Goal: Task Accomplishment & Management: Manage account settings

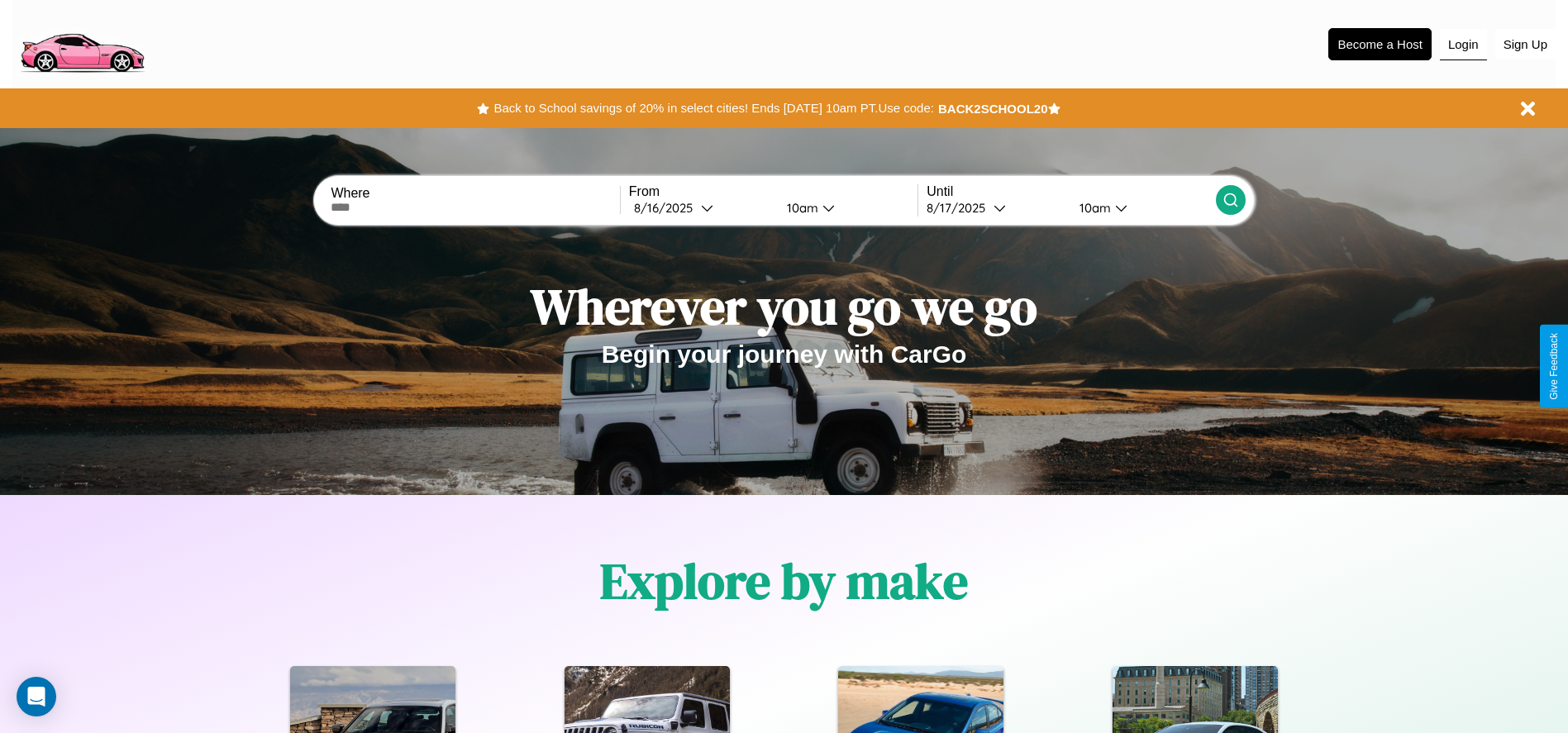
click at [1462, 44] on button "Login" at bounding box center [1462, 45] width 47 height 32
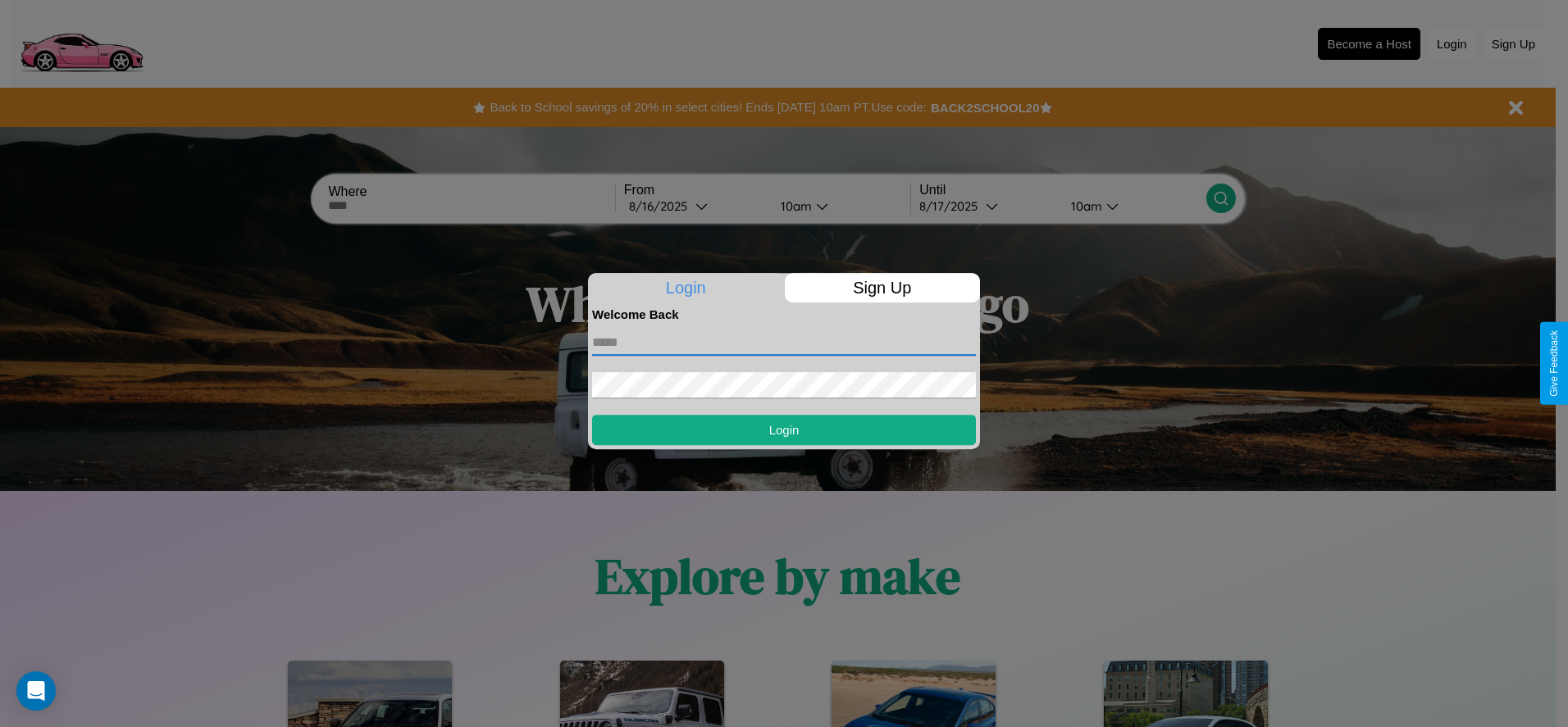
click at [784, 342] on input "text" at bounding box center [784, 343] width 383 height 27
type input "**********"
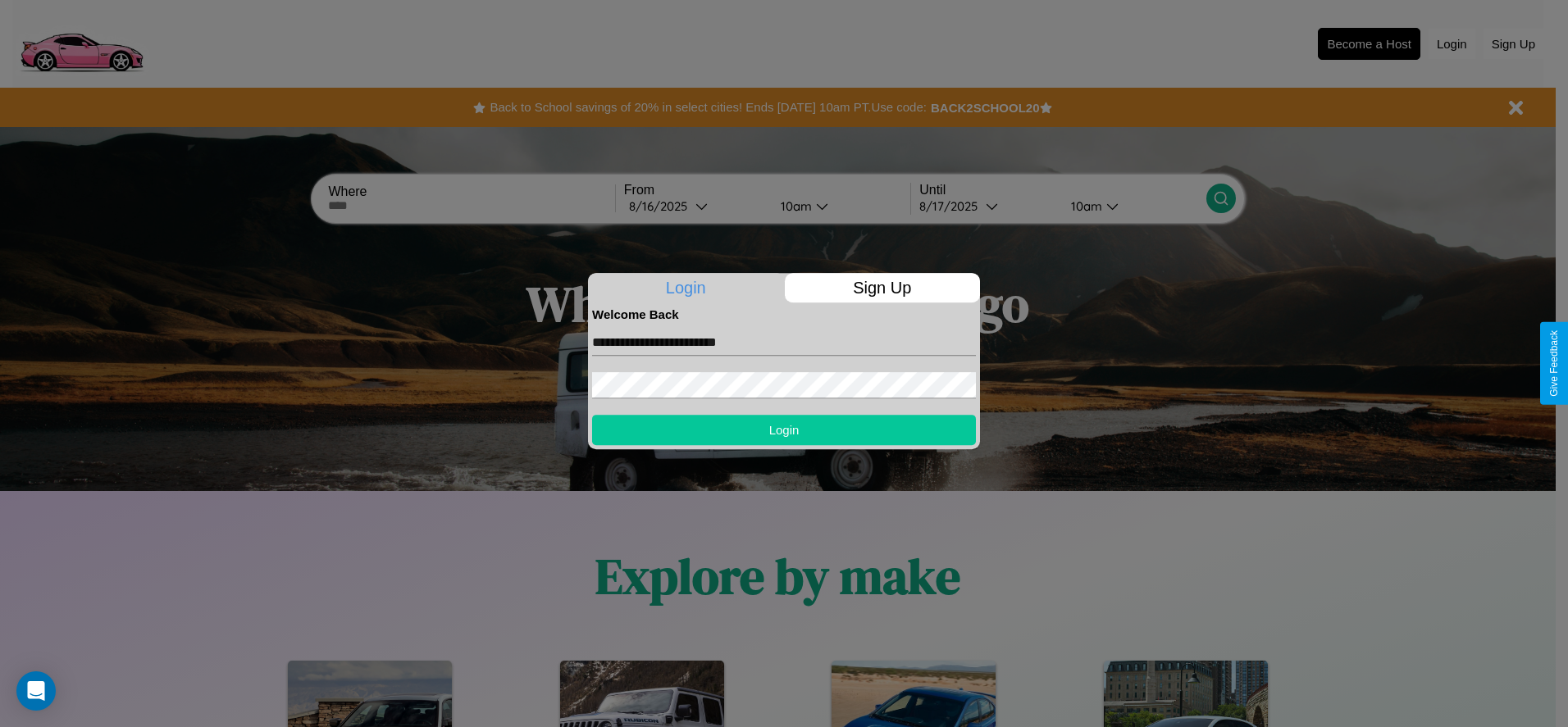
click at [784, 430] on button "Login" at bounding box center [784, 430] width 383 height 31
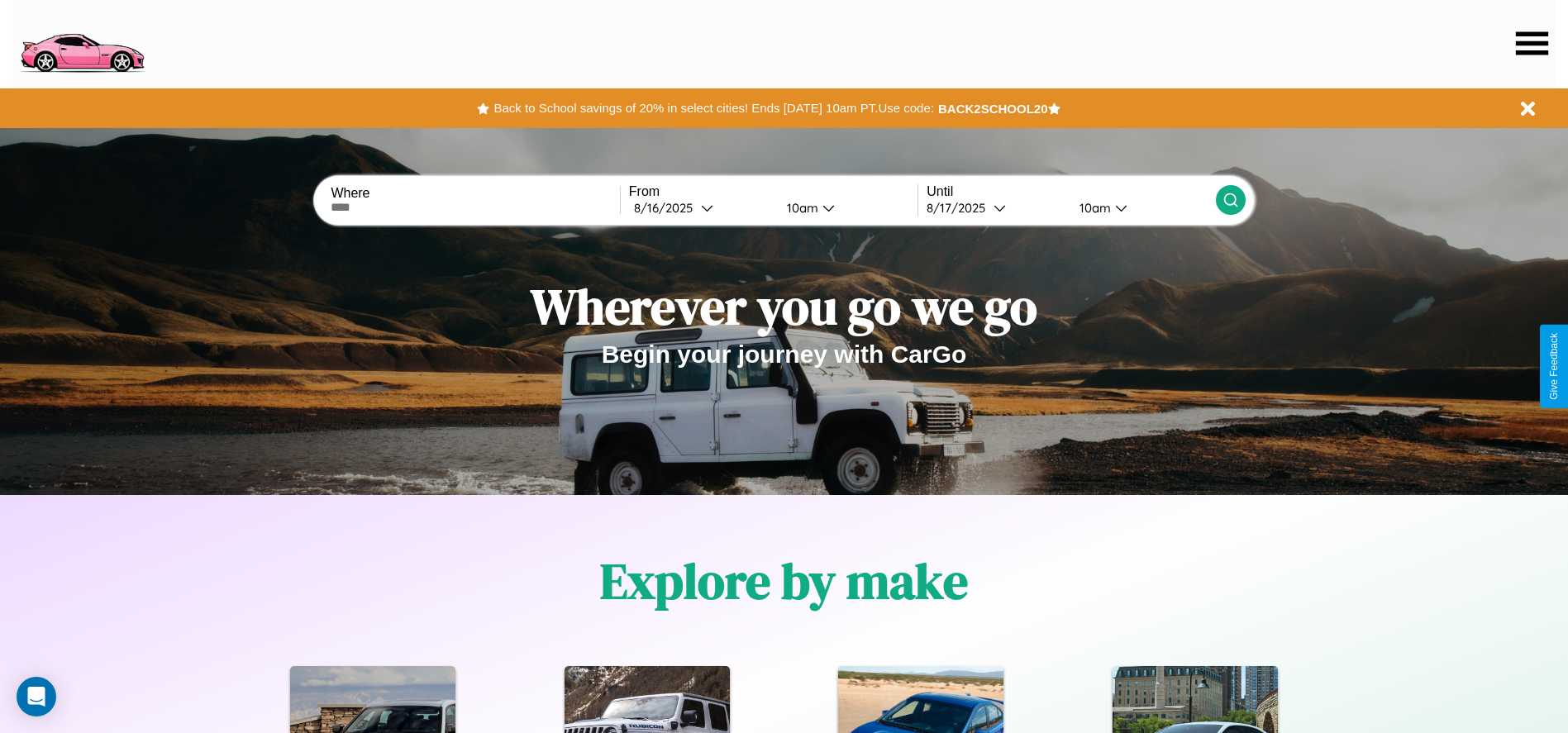
click at [1531, 43] on icon at bounding box center [1531, 43] width 32 height 23
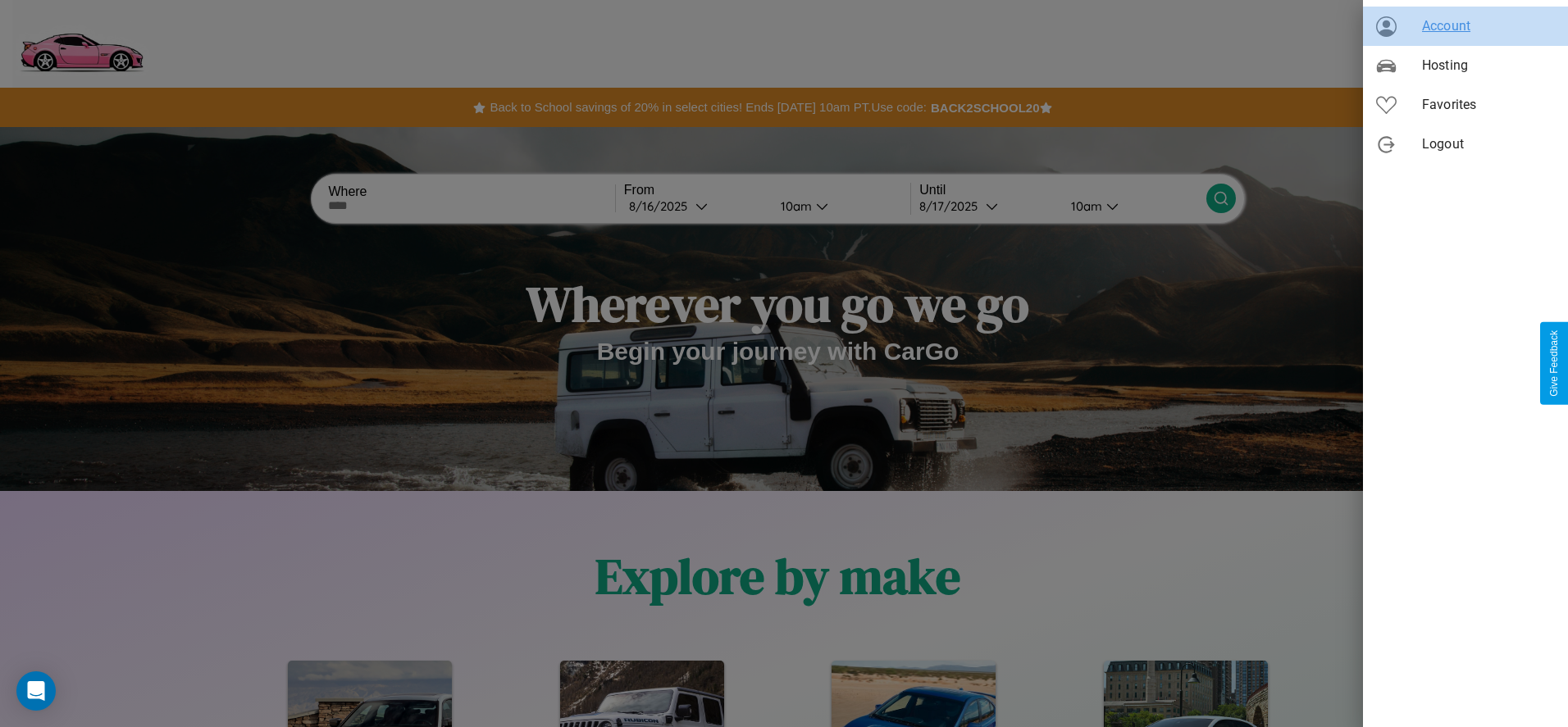
click at [1465, 27] on span "Account" at bounding box center [1488, 27] width 132 height 20
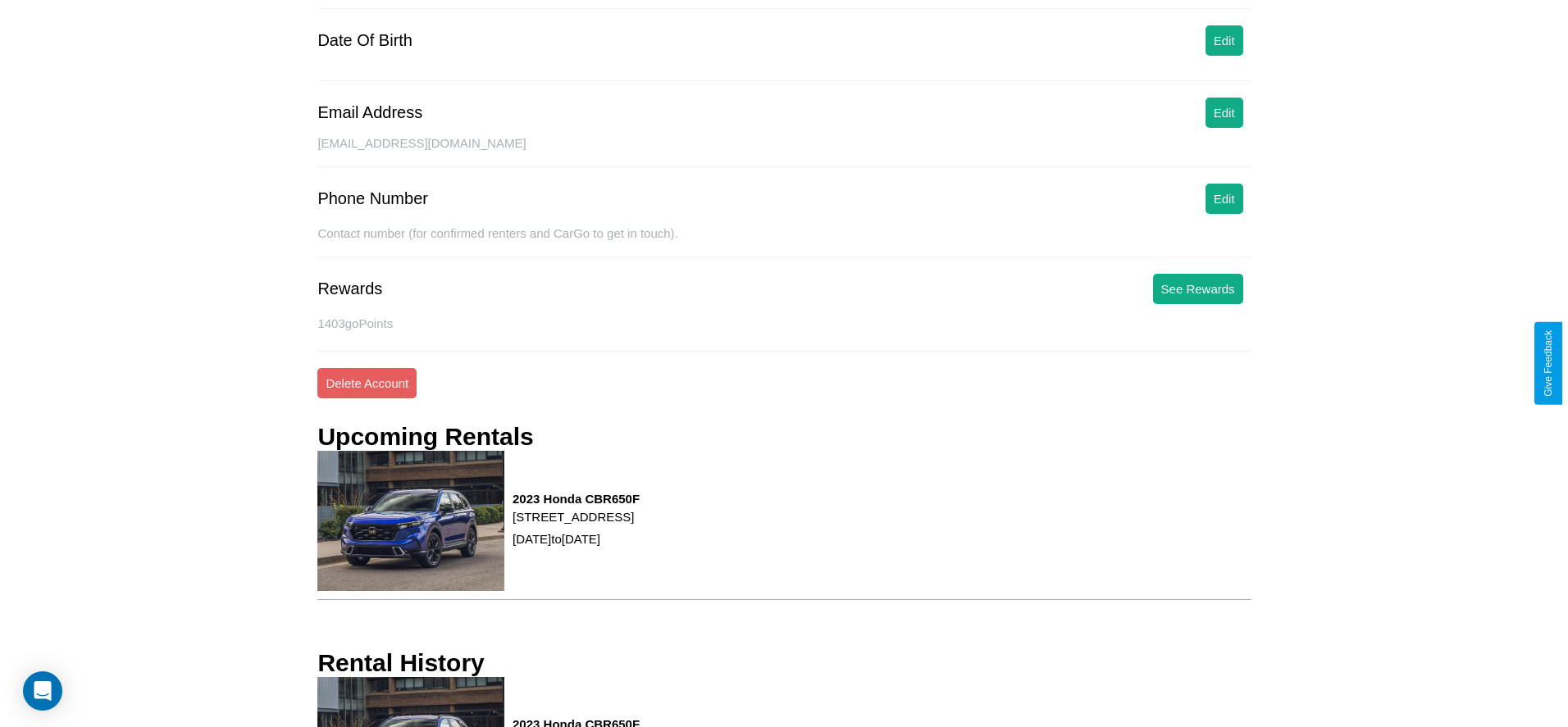
scroll to position [221, 0]
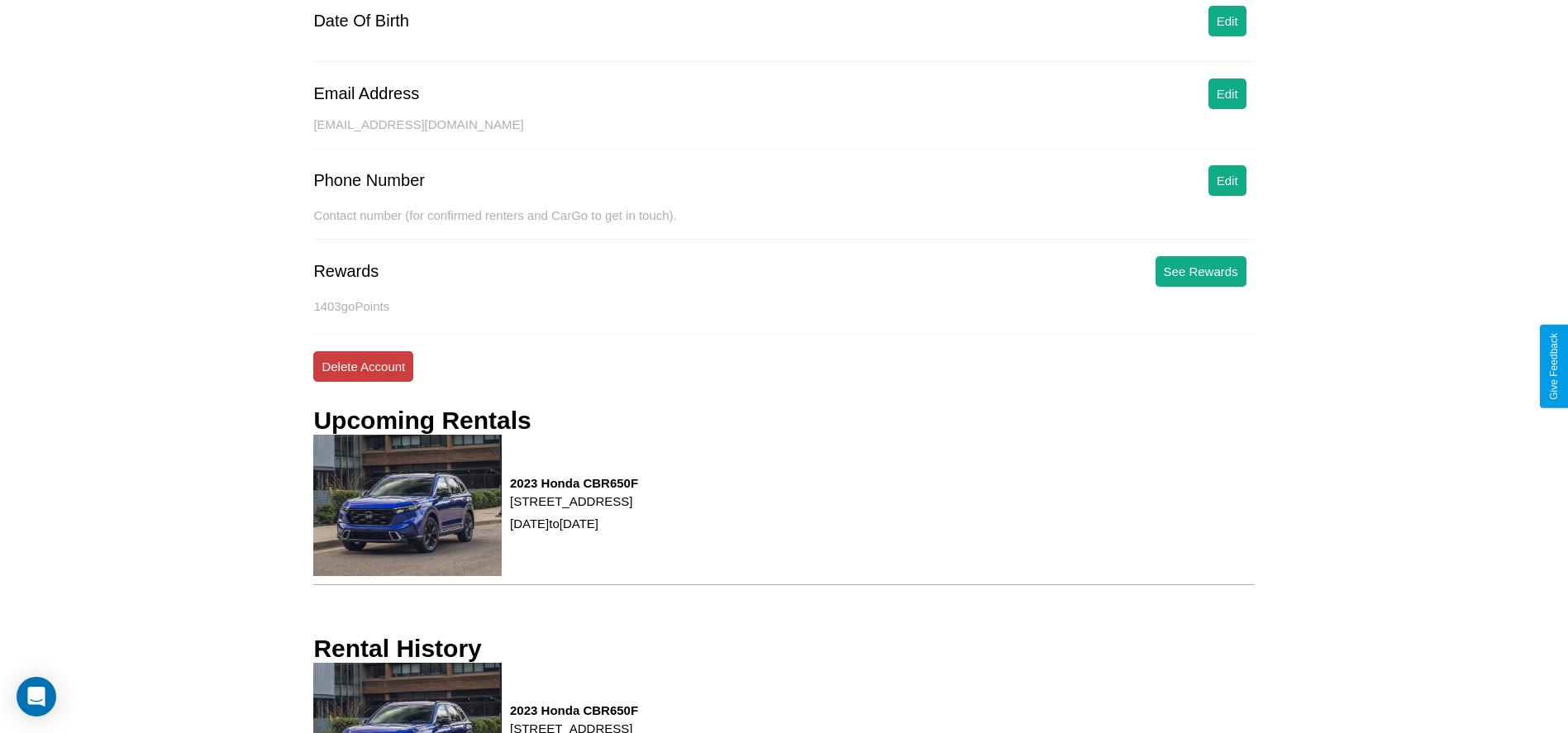
click at [362, 366] on button "Delete Account" at bounding box center [363, 366] width 100 height 31
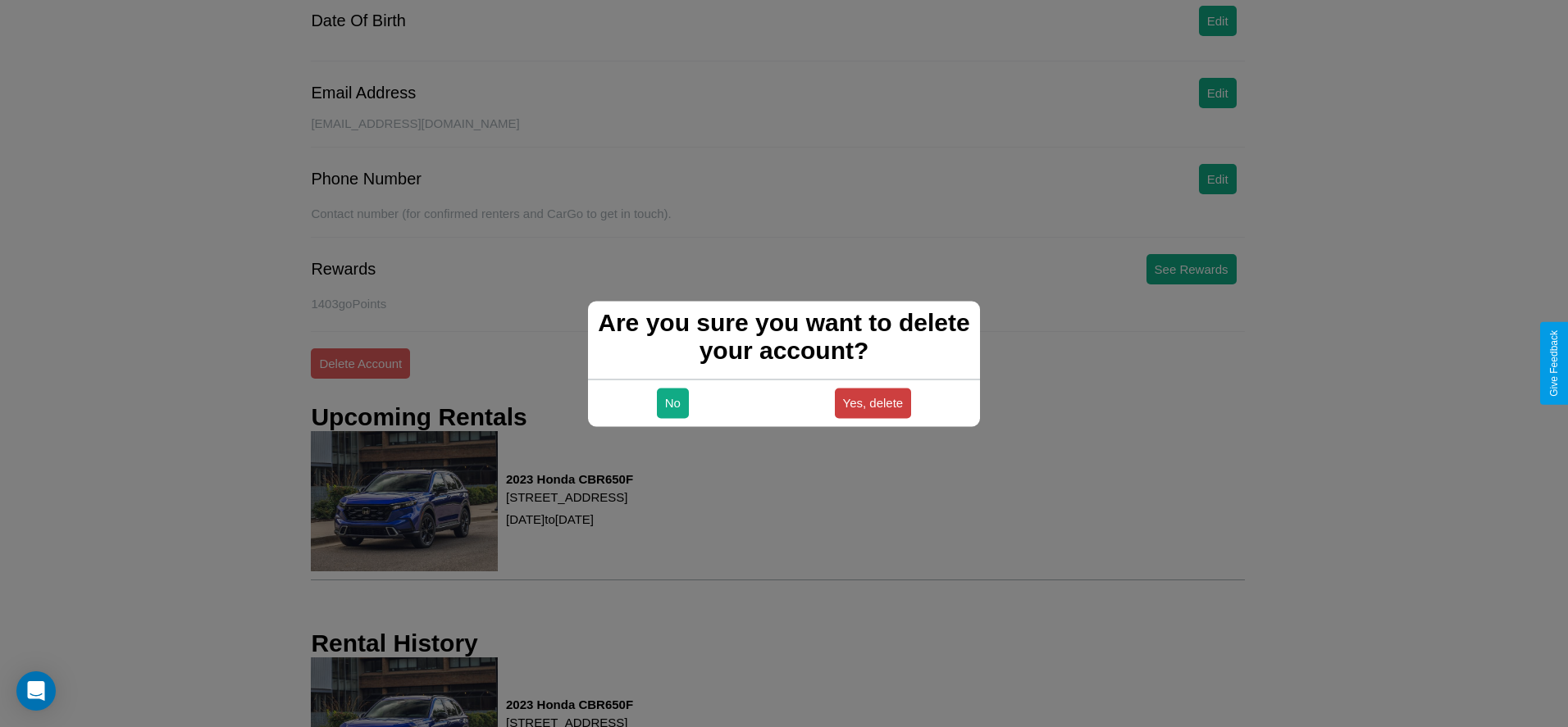
click at [872, 403] on button "Yes, delete" at bounding box center [873, 403] width 77 height 31
